Goal: Navigation & Orientation: Find specific page/section

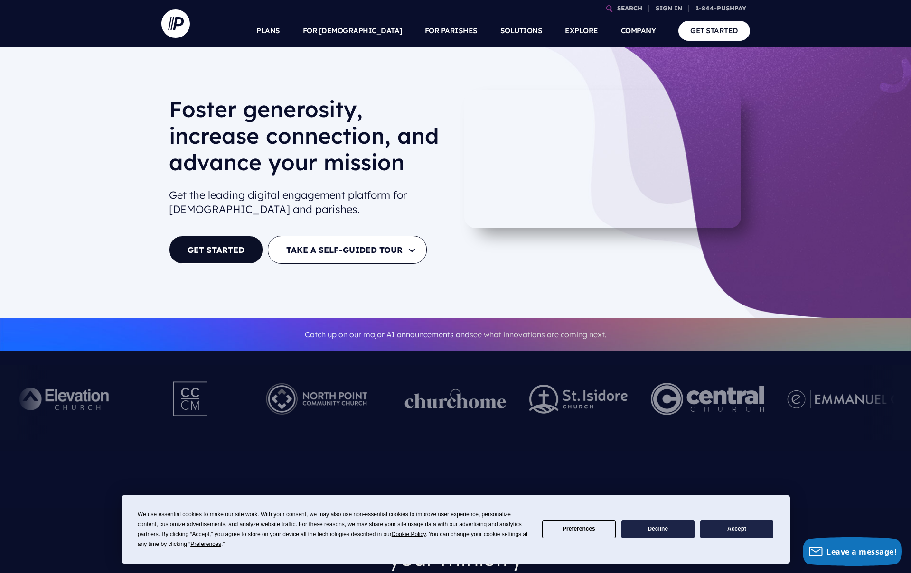
click at [564, 334] on span "see what innovations are coming next." at bounding box center [537, 334] width 137 height 9
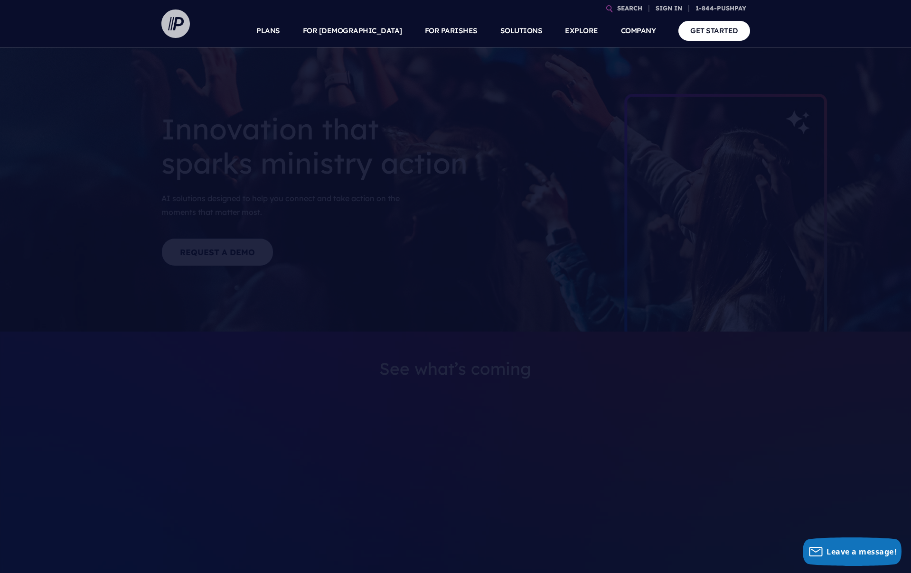
click at [171, 35] on img at bounding box center [175, 23] width 28 height 28
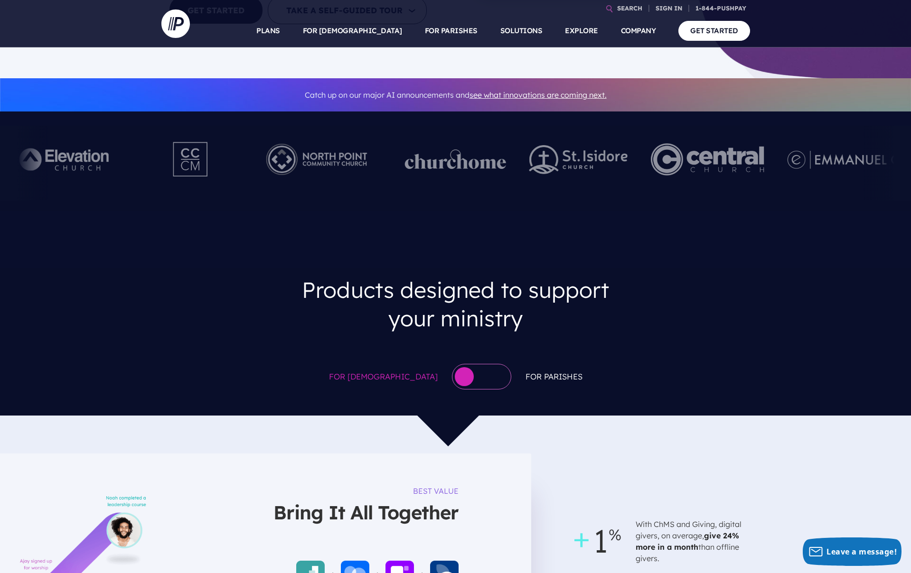
scroll to position [300, 0]
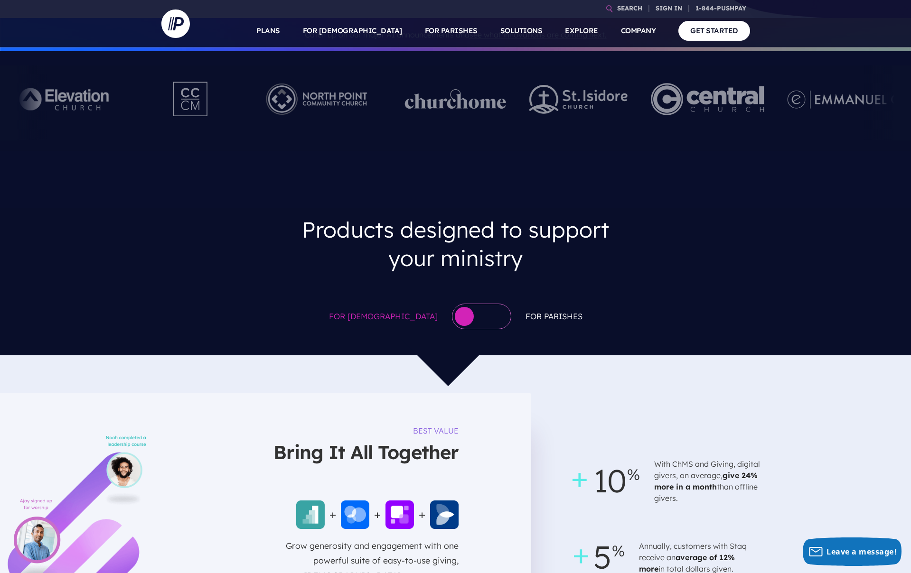
click at [466, 315] on div at bounding box center [481, 317] width 59 height 26
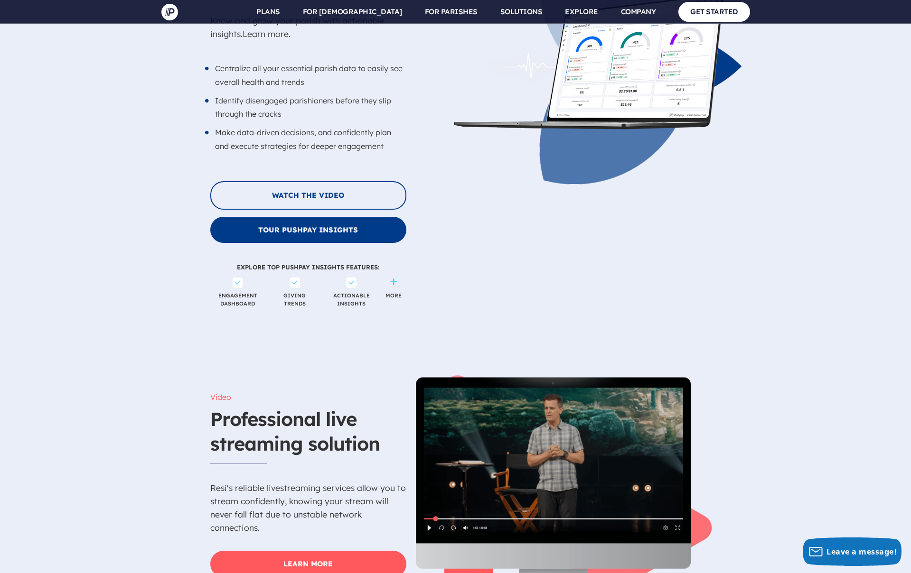
scroll to position [2665, 0]
